Goal: Information Seeking & Learning: Learn about a topic

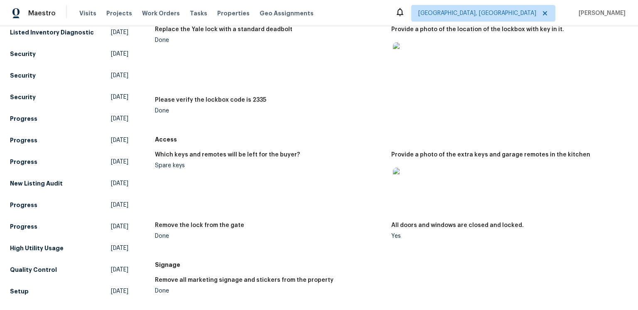
scroll to position [125, 0]
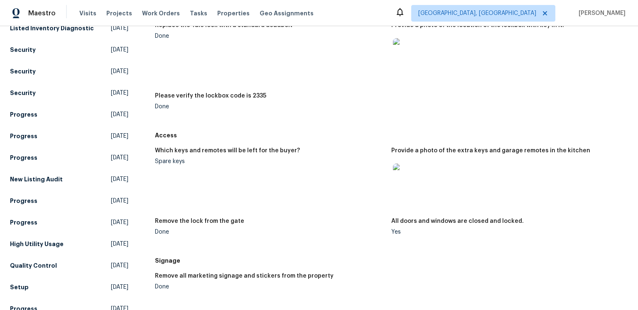
click at [398, 190] on img at bounding box center [406, 177] width 27 height 27
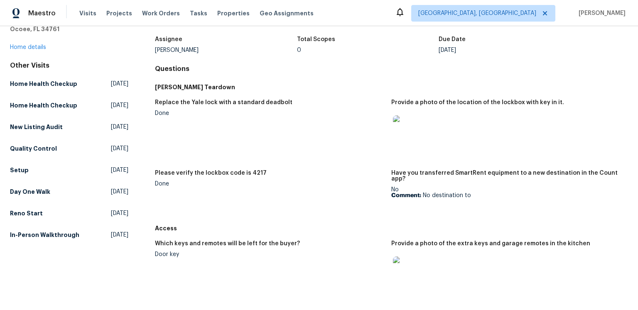
scroll to position [198, 0]
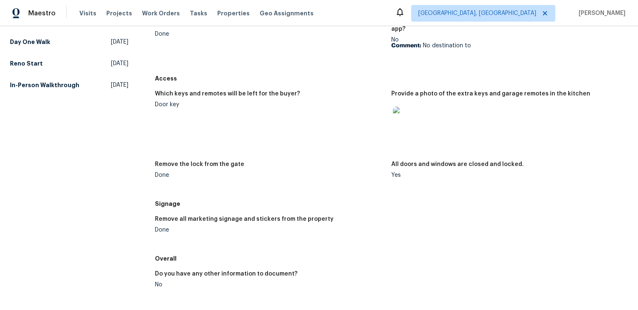
click at [413, 133] on img at bounding box center [406, 120] width 27 height 27
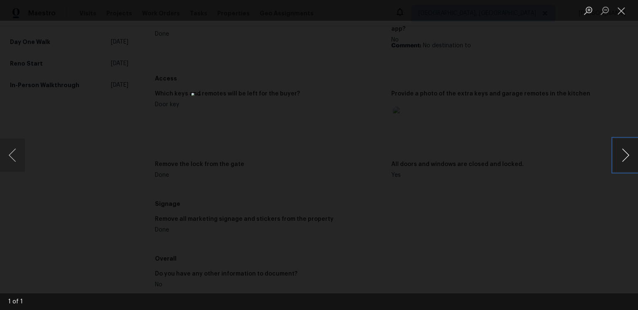
click at [615, 153] on button "Next image" at bounding box center [625, 155] width 25 height 33
click at [621, 9] on button "Close lightbox" at bounding box center [621, 10] width 17 height 15
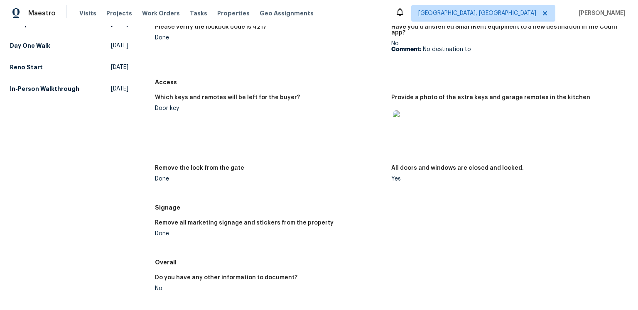
scroll to position [48, 0]
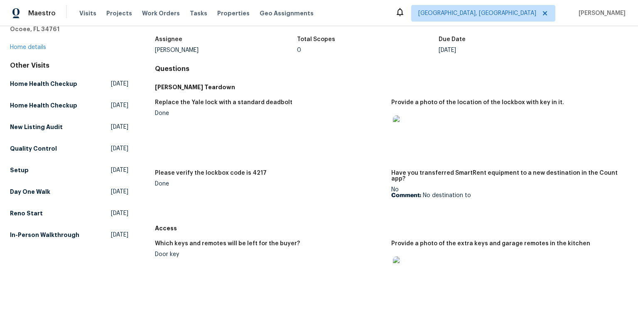
click at [410, 142] on img at bounding box center [406, 128] width 27 height 27
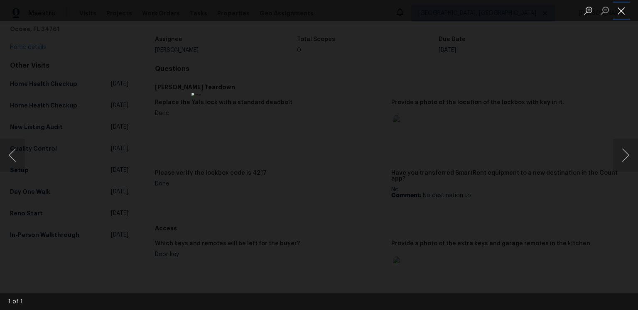
click at [619, 10] on button "Close lightbox" at bounding box center [621, 10] width 17 height 15
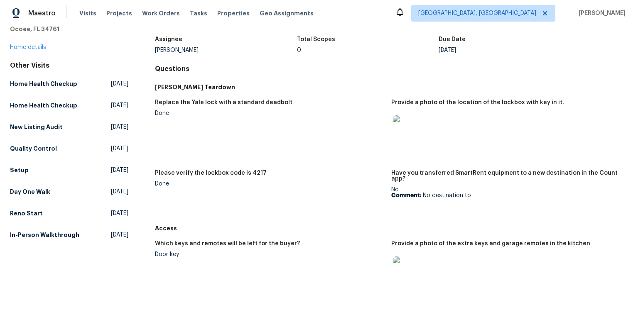
click at [384, 73] on h4 "Questions" at bounding box center [391, 69] width 473 height 8
